Goal: Task Accomplishment & Management: Check status

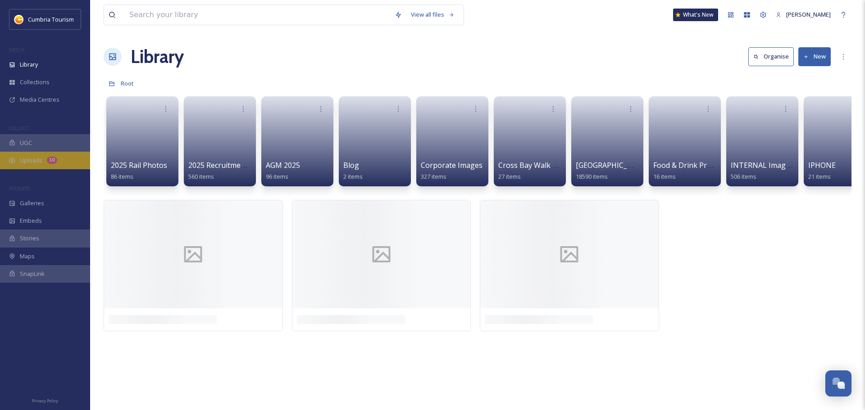
scroll to position [3892, 0]
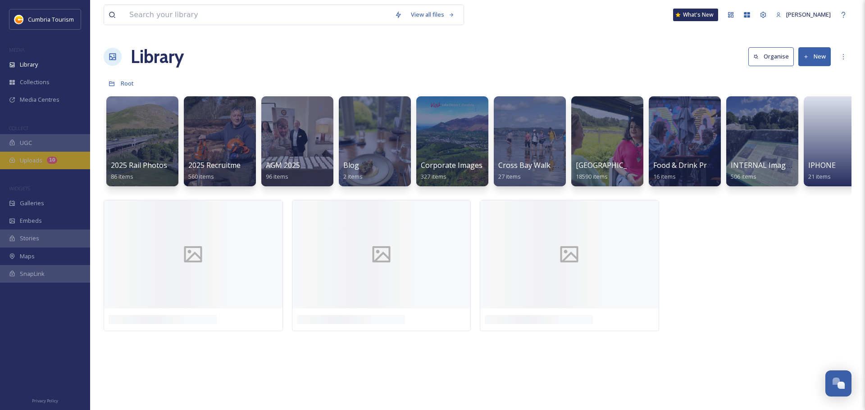
click at [39, 162] on span "Uploads" at bounding box center [31, 160] width 23 height 9
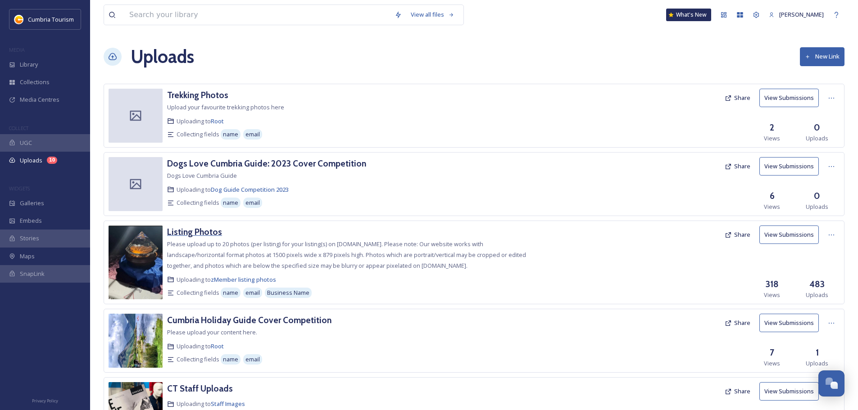
click at [207, 237] on div "Listing Photos" at bounding box center [194, 232] width 55 height 13
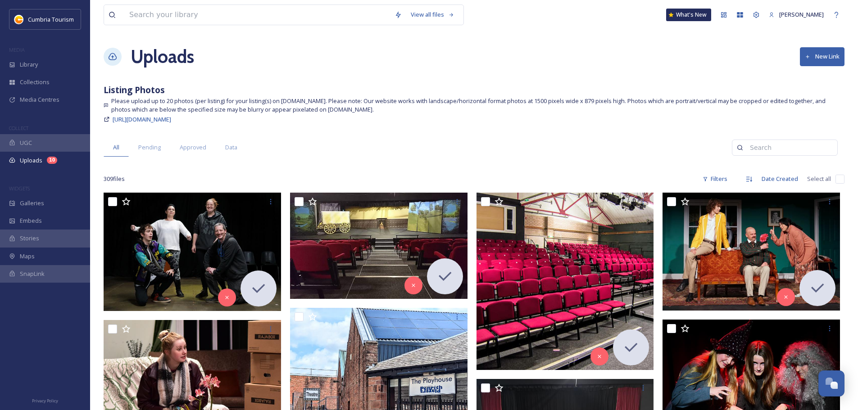
click at [148, 144] on span "Pending" at bounding box center [149, 147] width 23 height 9
